Goal: Task Accomplishment & Management: Manage account settings

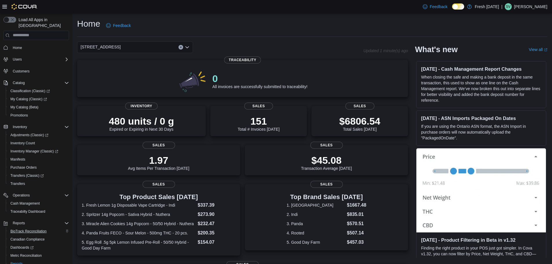
scroll to position [27, 0]
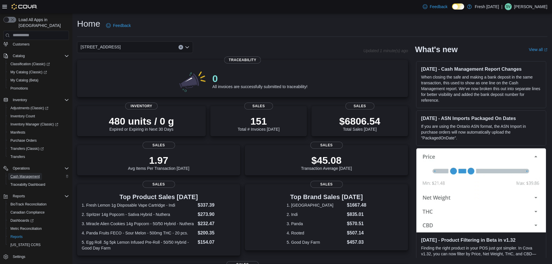
click at [25, 174] on span "Cash Management" at bounding box center [24, 176] width 29 height 5
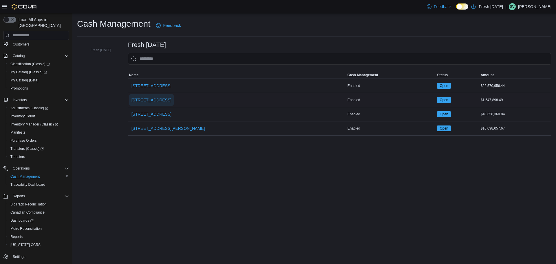
click at [165, 100] on span "[STREET_ADDRESS]" at bounding box center [152, 100] width 40 height 6
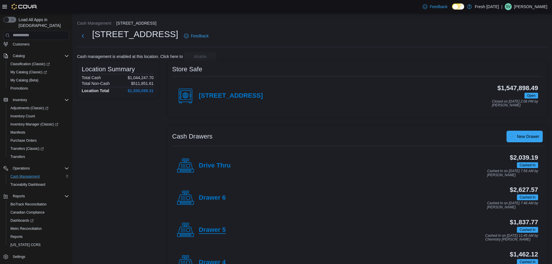
click at [217, 229] on h4 "Drawer 5" at bounding box center [212, 230] width 27 height 8
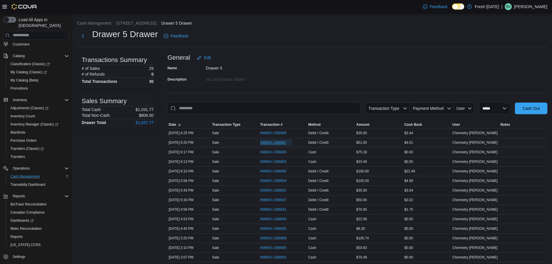
click at [275, 143] on span "IN866X-1368867" at bounding box center [273, 142] width 26 height 5
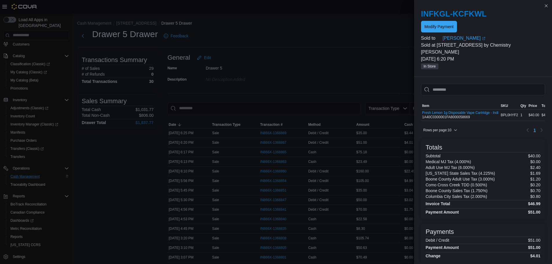
scroll to position [8, 0]
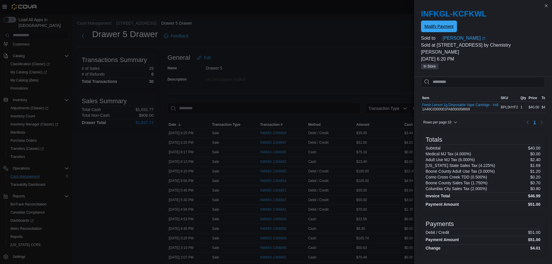
click at [443, 25] on span "Modify Payment" at bounding box center [439, 26] width 29 height 6
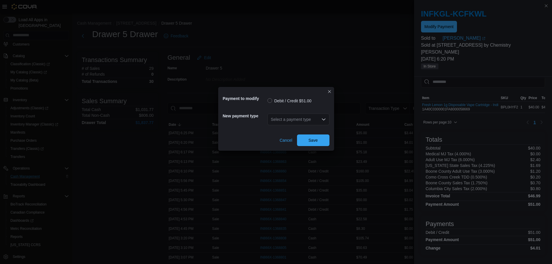
click at [297, 117] on div "Select a payment type" at bounding box center [299, 120] width 62 height 12
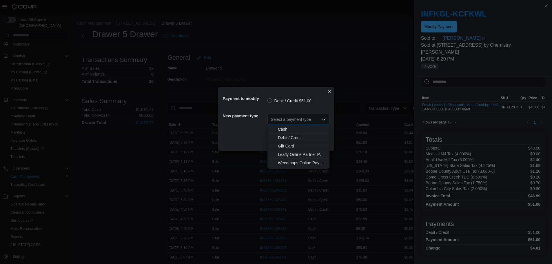
click at [285, 130] on span "Cash" at bounding box center [302, 129] width 48 height 6
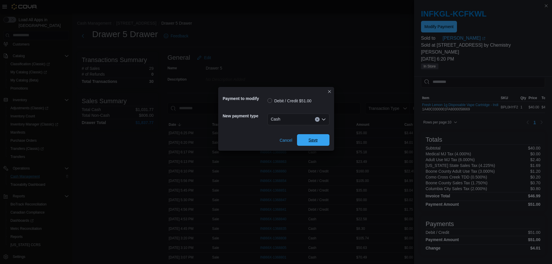
click at [311, 138] on span "Save" at bounding box center [313, 140] width 9 height 6
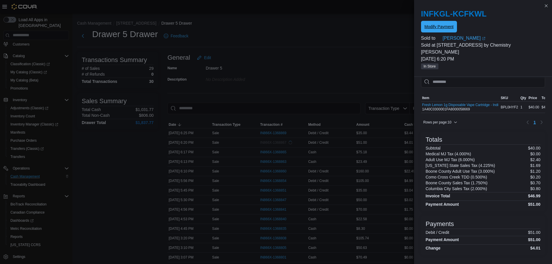
scroll to position [0, 0]
click at [545, 5] on button "Close this dialog" at bounding box center [546, 5] width 7 height 7
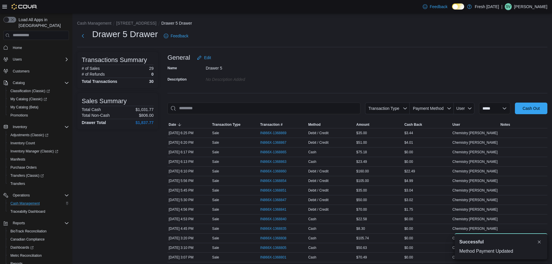
click at [20, 42] on div "Home" at bounding box center [36, 47] width 66 height 11
click at [19, 44] on span "Home" at bounding box center [17, 47] width 9 height 7
